Goal: Task Accomplishment & Management: Use online tool/utility

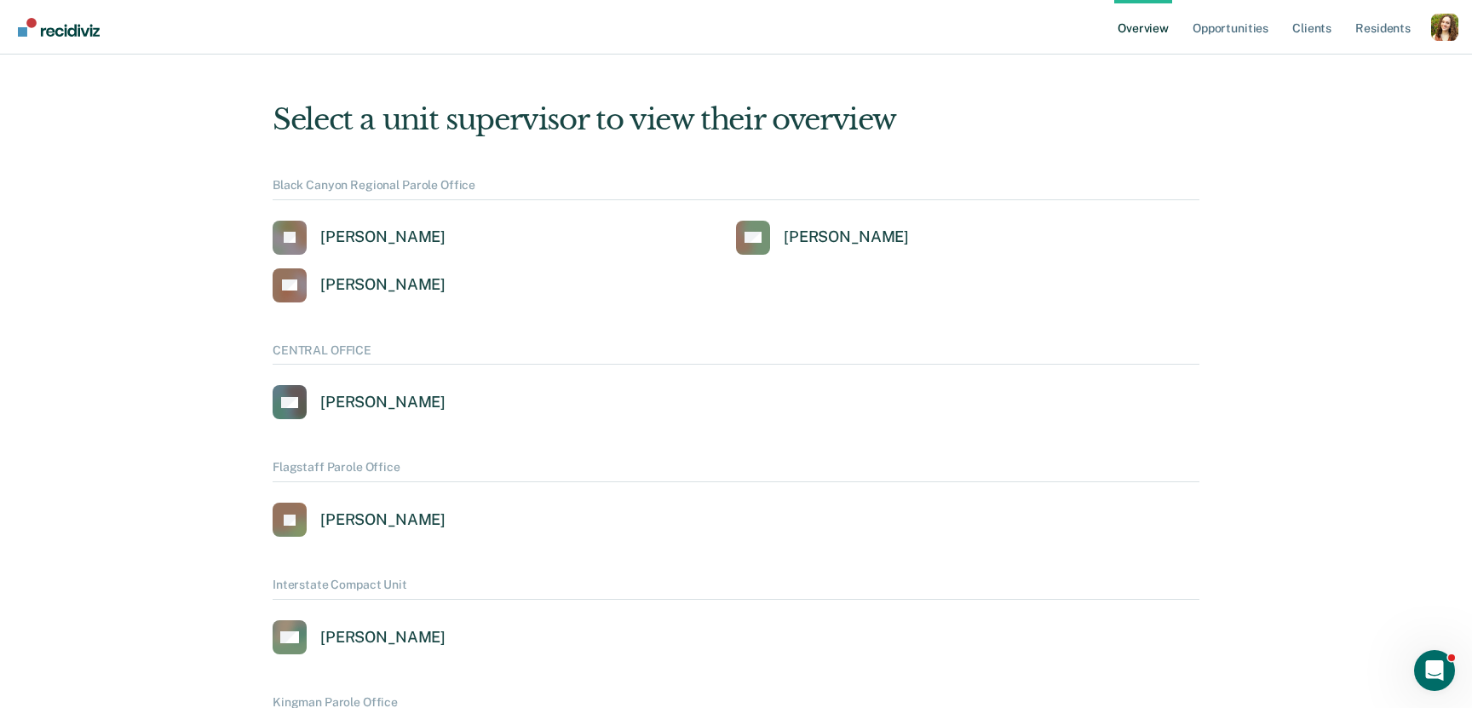
click at [1448, 23] on div "Profile dropdown button" at bounding box center [1444, 27] width 27 height 27
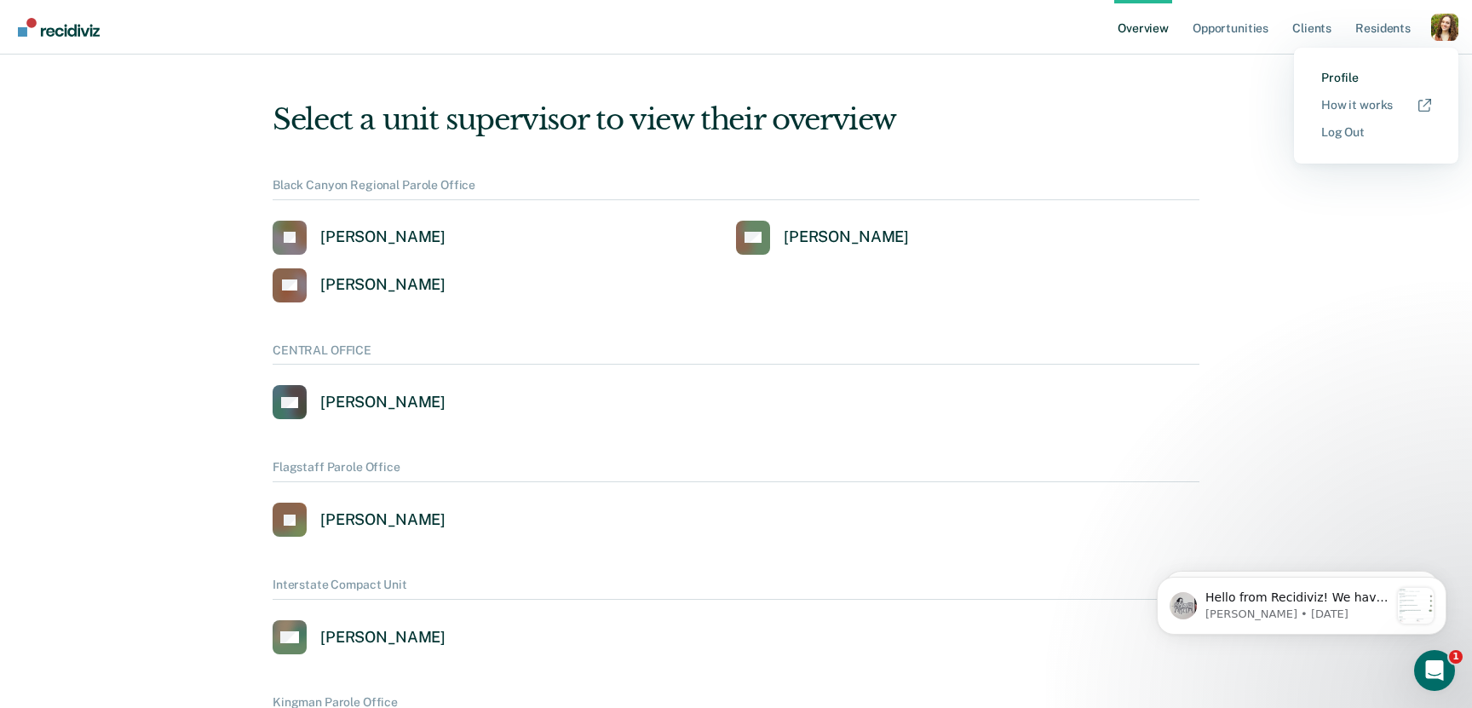
click at [1345, 79] on link "Profile" at bounding box center [1377, 78] width 110 height 14
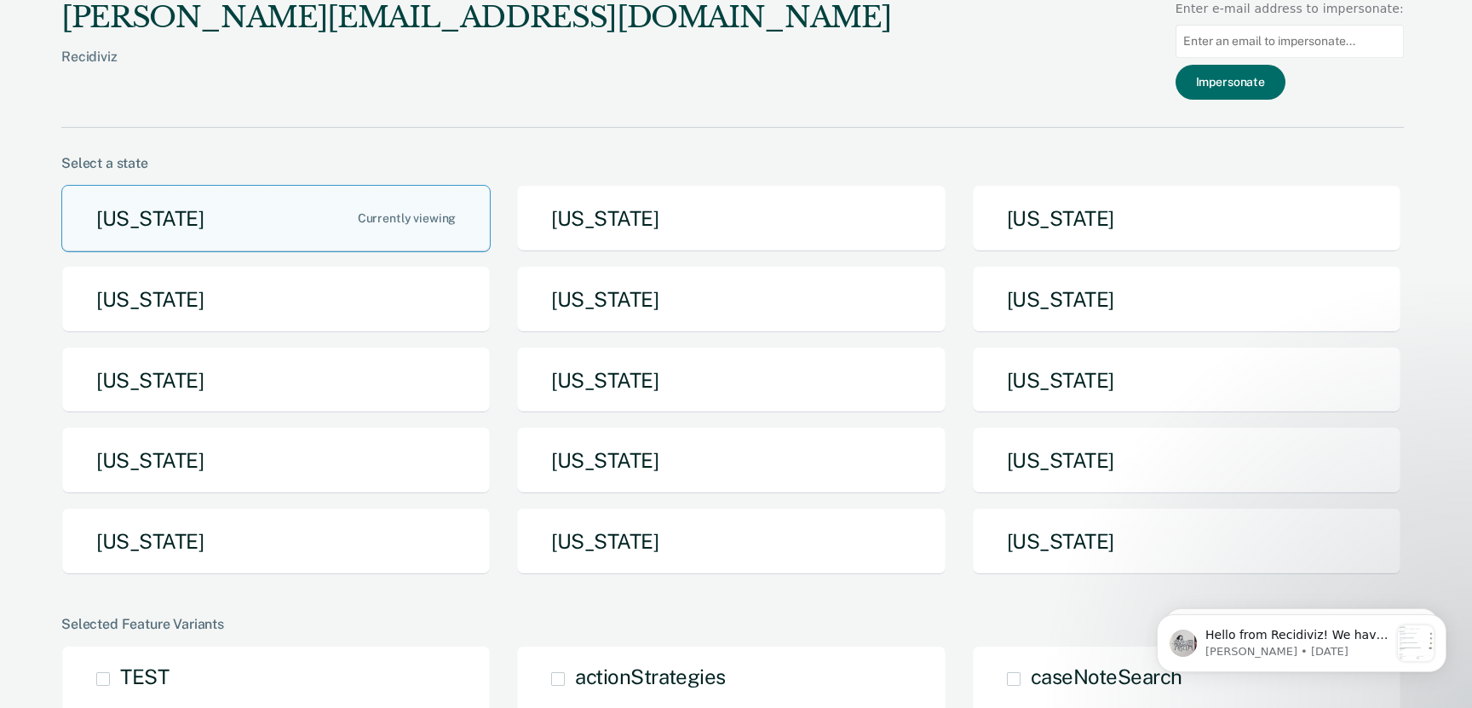
click at [1304, 44] on input "Main chart and filter content" at bounding box center [1290, 41] width 228 height 33
paste input "[EMAIL_ADDRESS][US_STATE][DOMAIN_NAME]"
type input "[EMAIL_ADDRESS][US_STATE][DOMAIN_NAME]"
click at [1266, 83] on button "Impersonate" at bounding box center [1231, 82] width 110 height 35
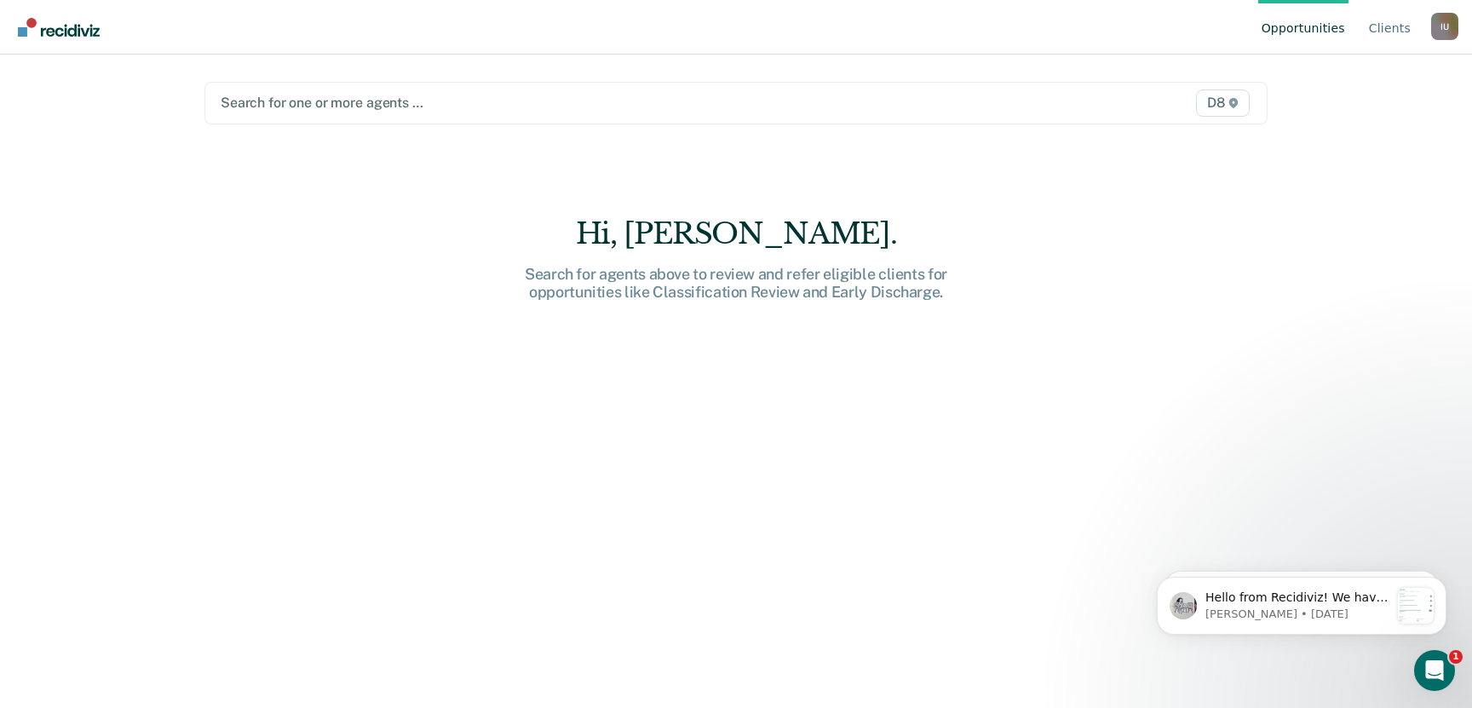
click at [1456, 26] on div "I U" at bounding box center [1444, 26] width 27 height 27
click at [1373, 70] on button "Profile" at bounding box center [1376, 79] width 164 height 27
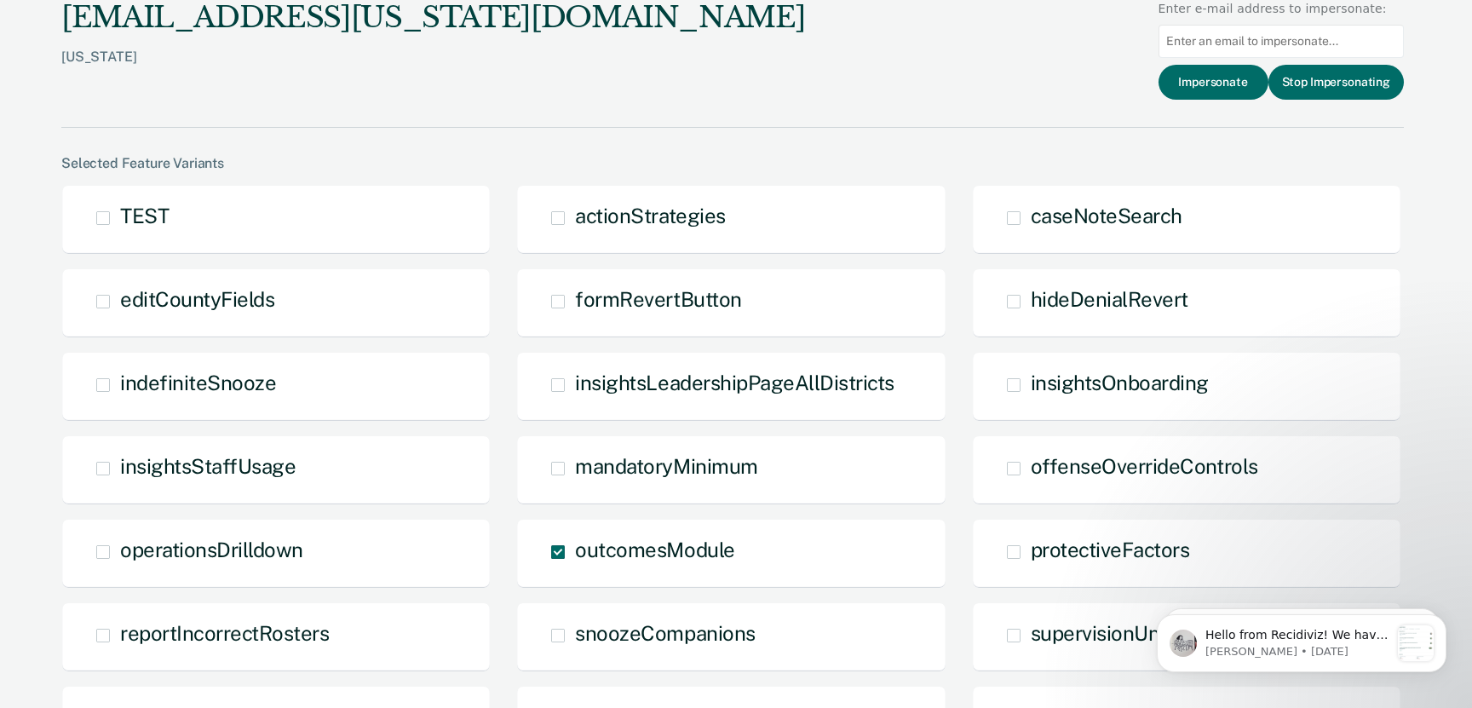
click at [1261, 36] on input "Main chart and filter content" at bounding box center [1281, 41] width 245 height 33
paste input "[EMAIL_ADDRESS][US_STATE][DOMAIN_NAME]"
type input "[EMAIL_ADDRESS][US_STATE][DOMAIN_NAME]"
click at [1229, 82] on button "Impersonate" at bounding box center [1214, 82] width 110 height 35
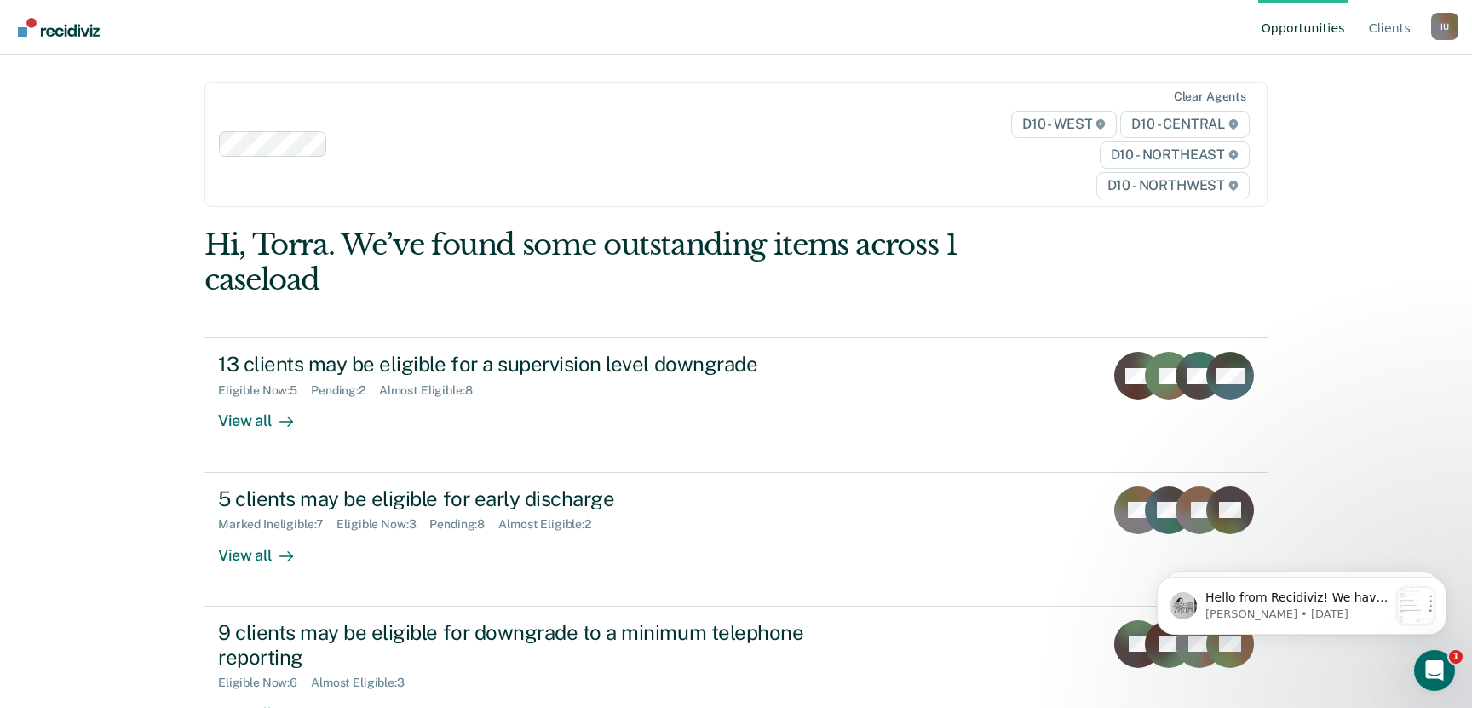
click at [1431, 26] on div "Opportunities Client s Impersonated User I U Profile How it works Log Out" at bounding box center [1358, 27] width 200 height 54
click at [1437, 26] on div "I U" at bounding box center [1444, 26] width 27 height 27
click at [1360, 72] on link "Profile" at bounding box center [1377, 79] width 110 height 14
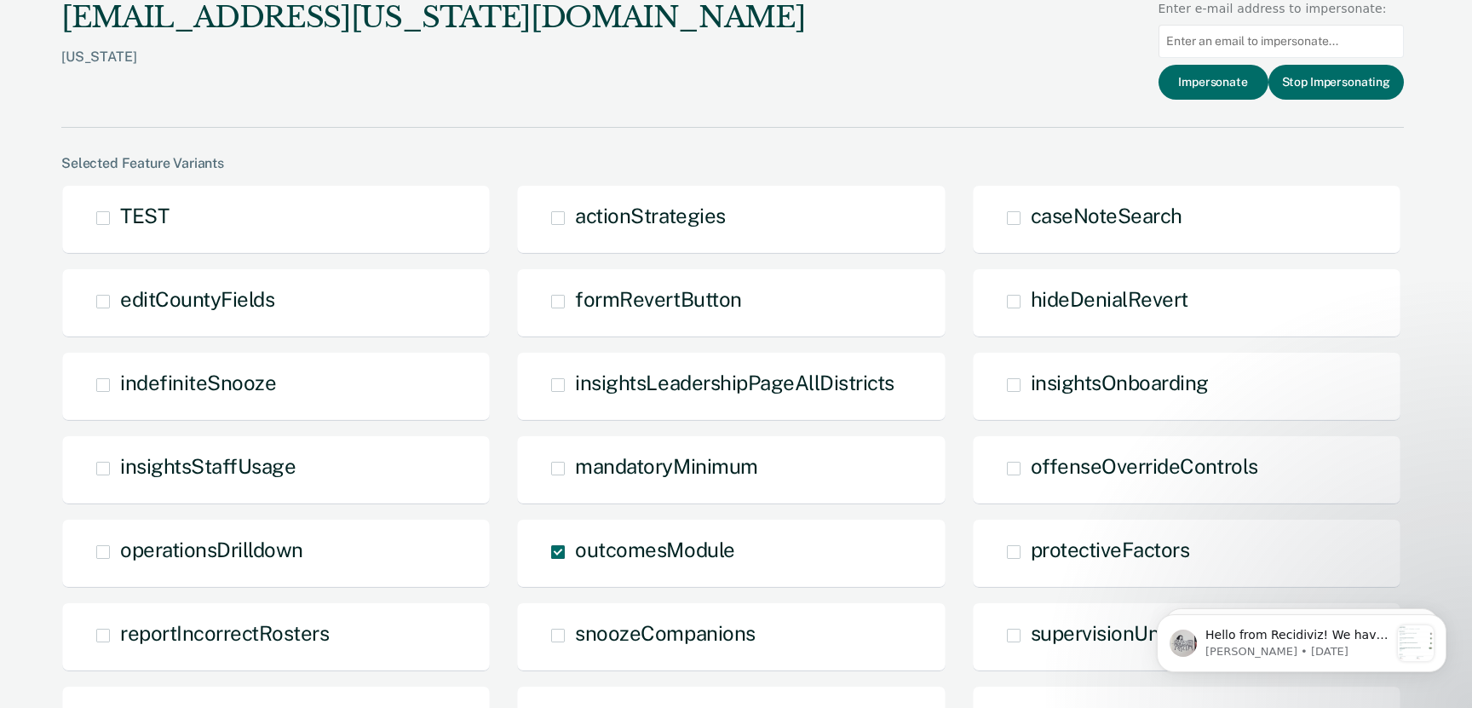
click at [1229, 37] on input "Main chart and filter content" at bounding box center [1281, 41] width 245 height 33
paste input "[EMAIL_ADDRESS][US_STATE][DOMAIN_NAME]"
type input "[EMAIL_ADDRESS][US_STATE][DOMAIN_NAME]"
click at [1213, 87] on button "Impersonate" at bounding box center [1214, 82] width 110 height 35
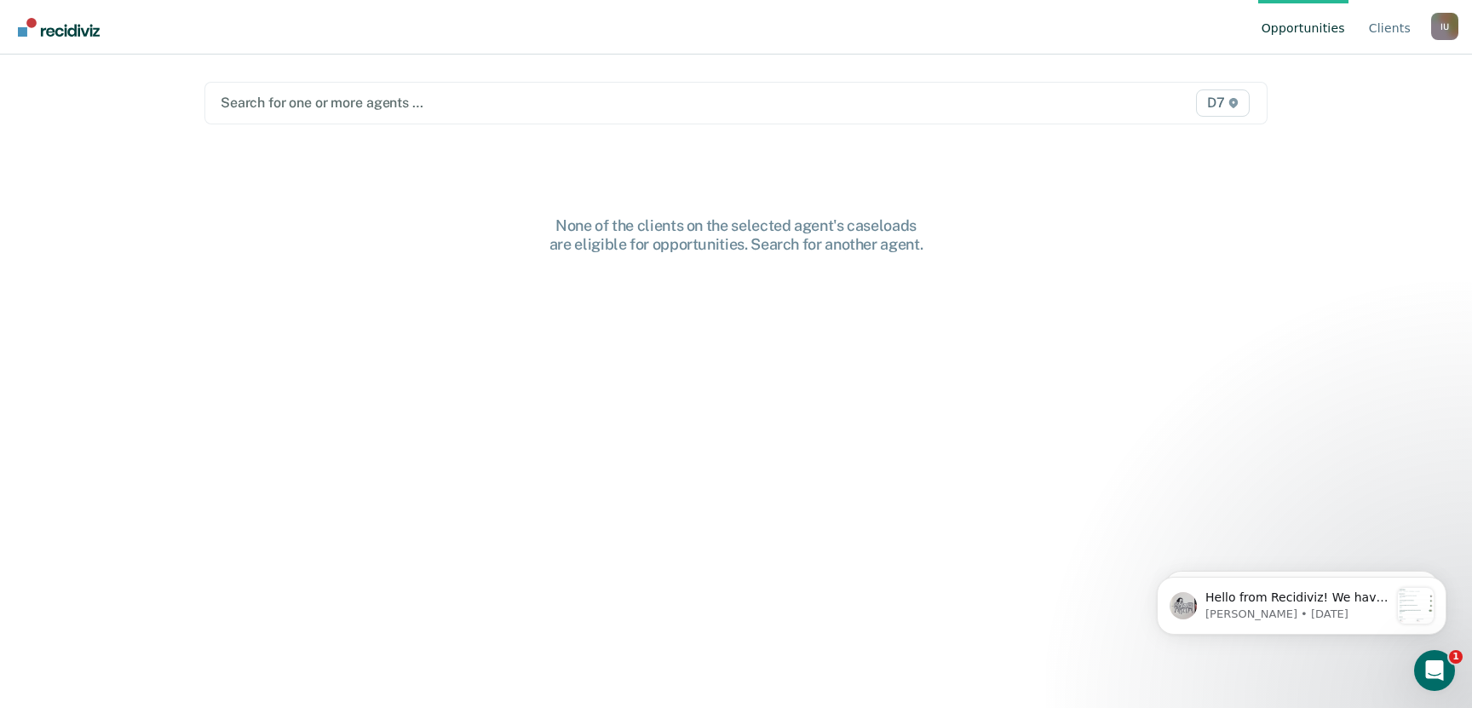
click at [779, 105] on div at bounding box center [581, 103] width 721 height 20
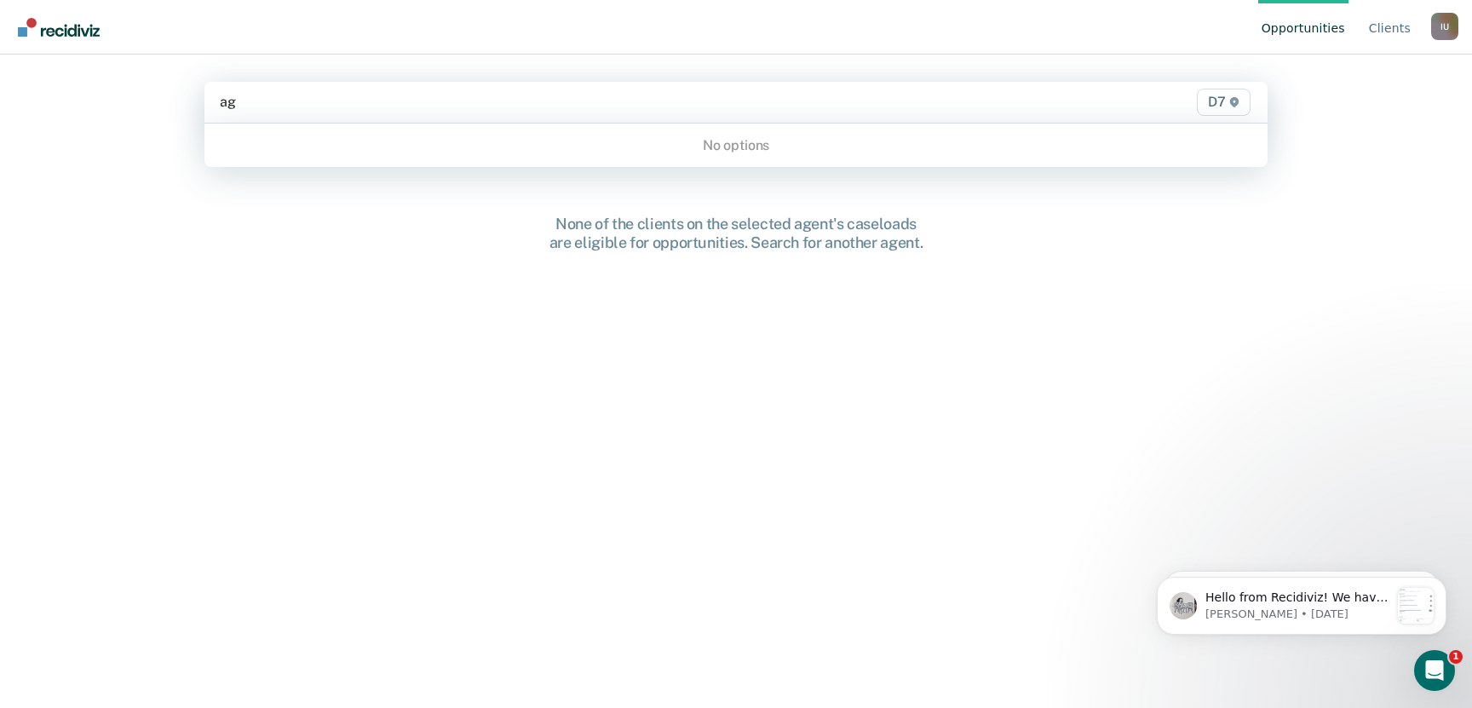
type input "agn"
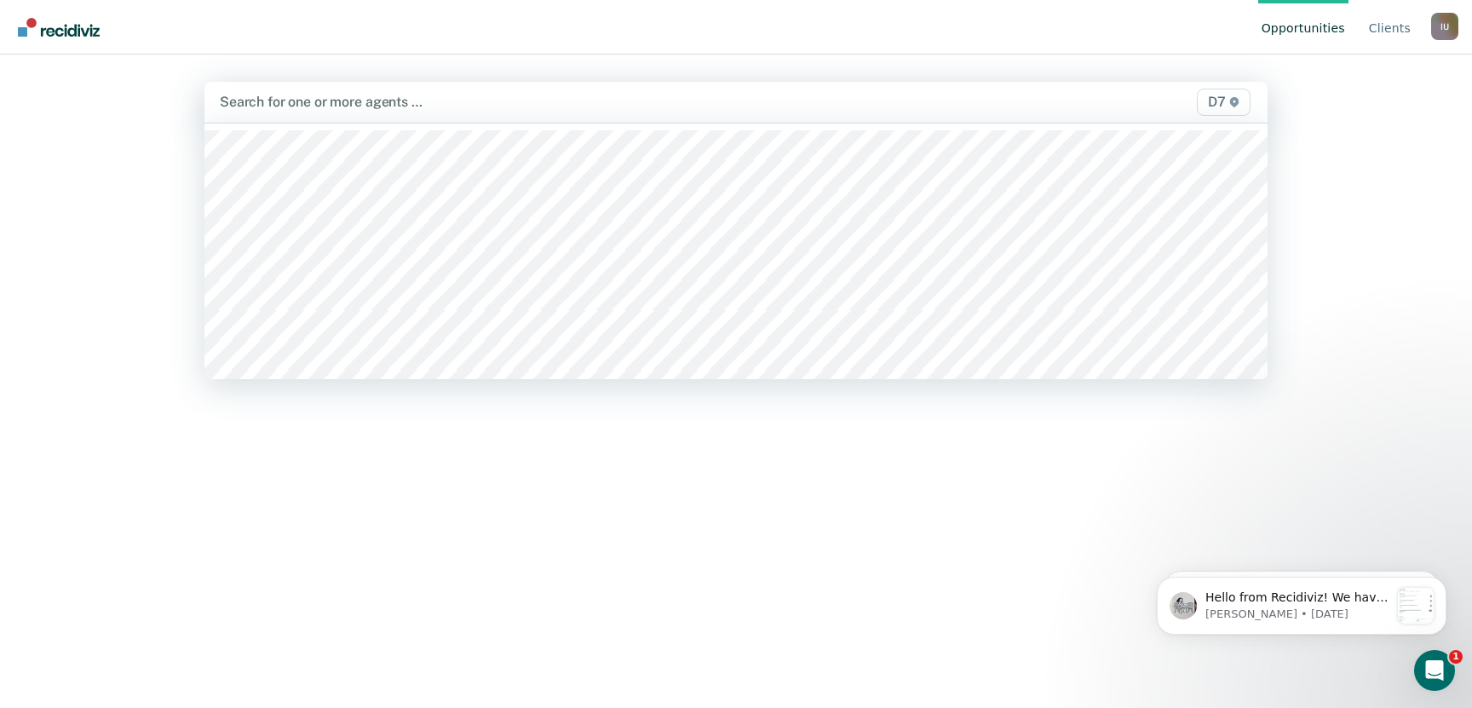
click at [1329, 124] on div "Opportunities Client s Impersonated User I U Profile How it works Log Out [PERS…" at bounding box center [736, 354] width 1472 height 708
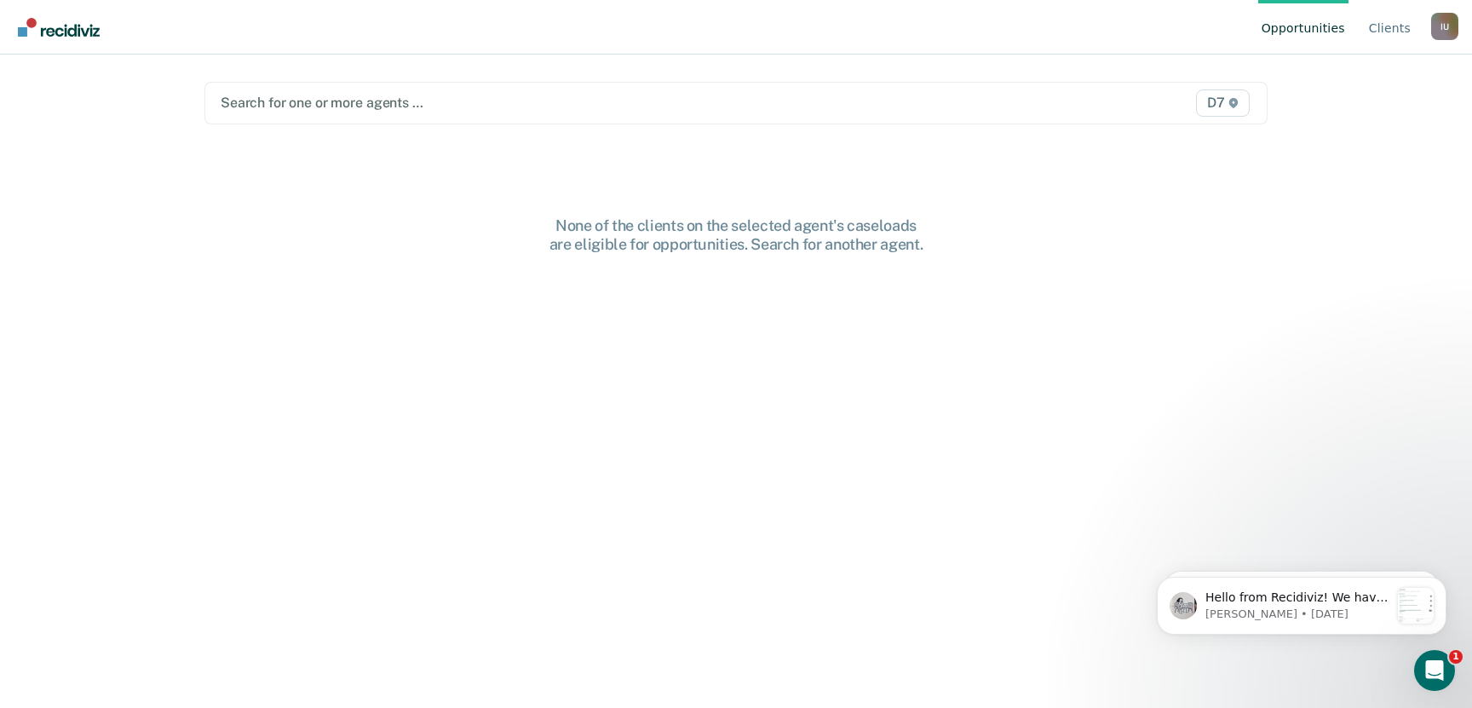
click at [1442, 26] on div "I U" at bounding box center [1444, 26] width 27 height 27
click at [1361, 72] on link "Profile" at bounding box center [1377, 79] width 110 height 14
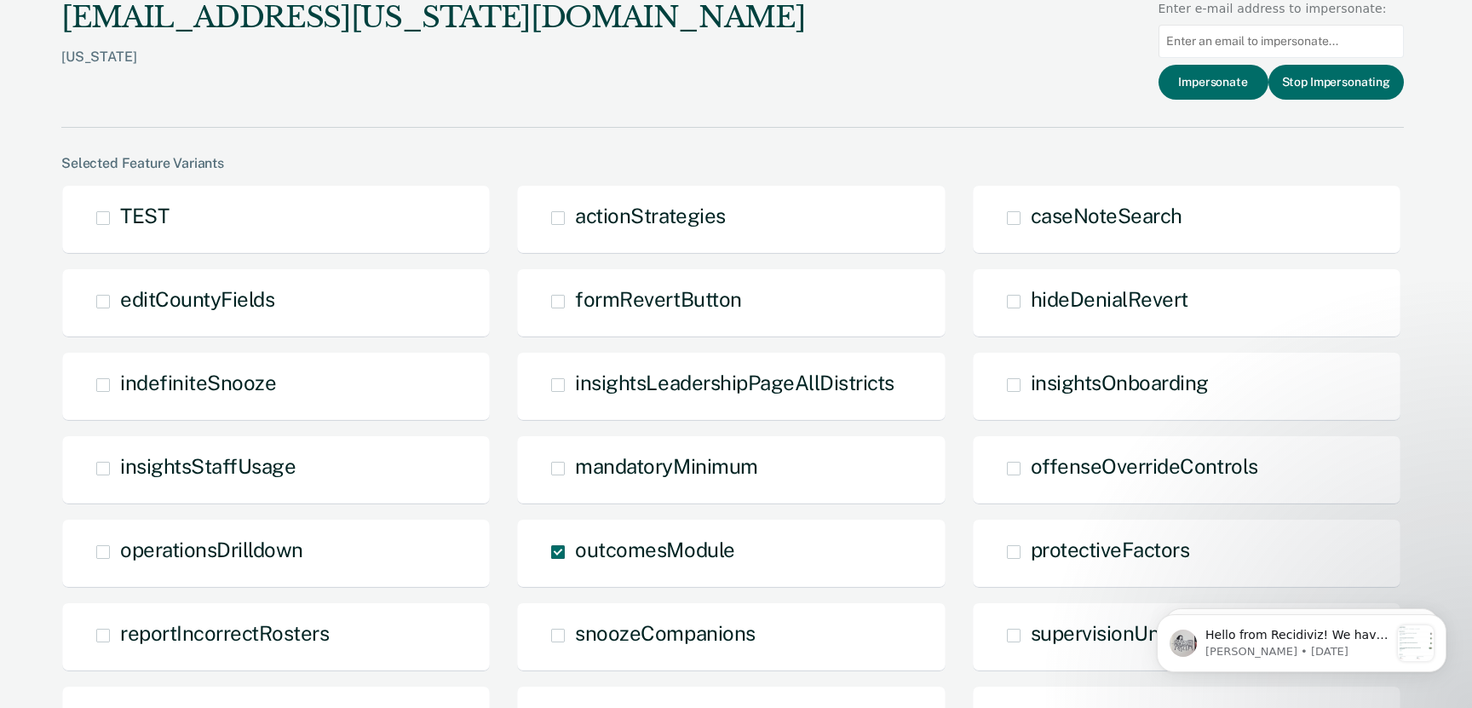
click at [1250, 40] on input "Main chart and filter content" at bounding box center [1281, 41] width 245 height 33
paste input "[EMAIL_ADDRESS][US_STATE][DOMAIN_NAME]"
type input "[EMAIL_ADDRESS][US_STATE][DOMAIN_NAME]"
click at [1229, 74] on button "Impersonate" at bounding box center [1214, 82] width 110 height 35
